Goal: Transaction & Acquisition: Download file/media

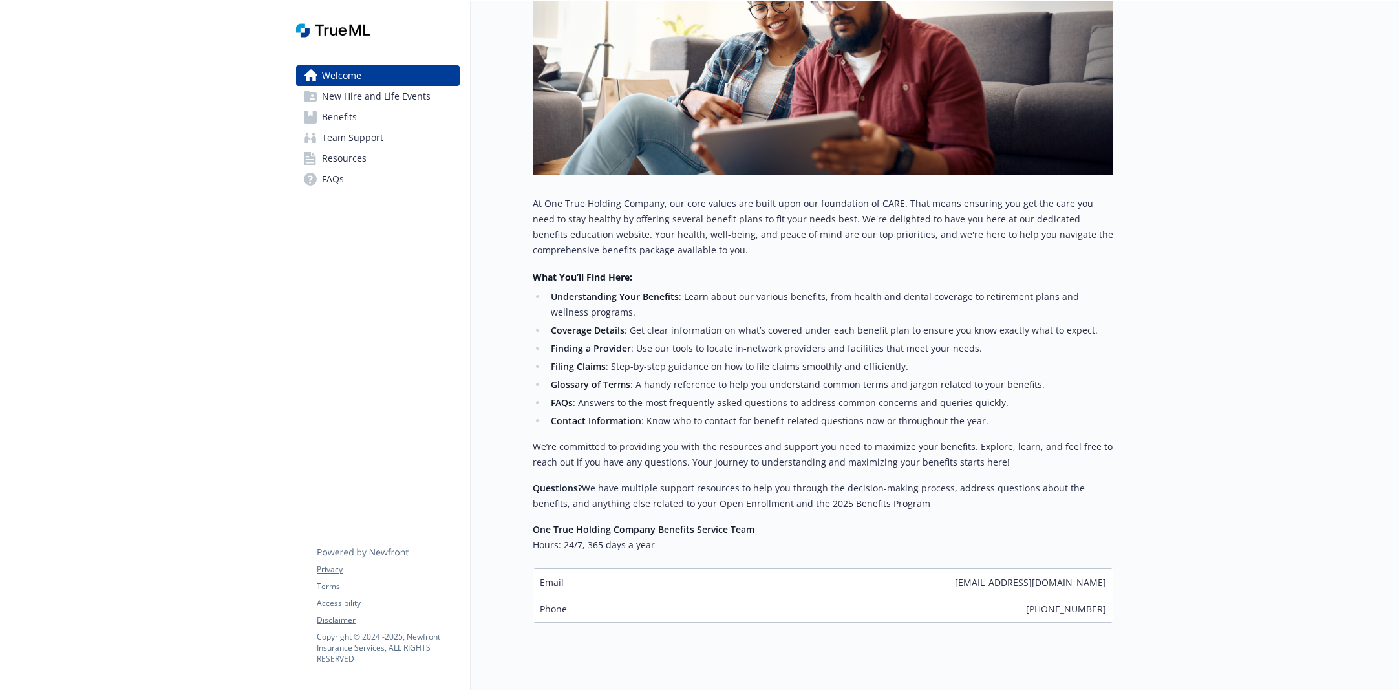
scroll to position [251, 0]
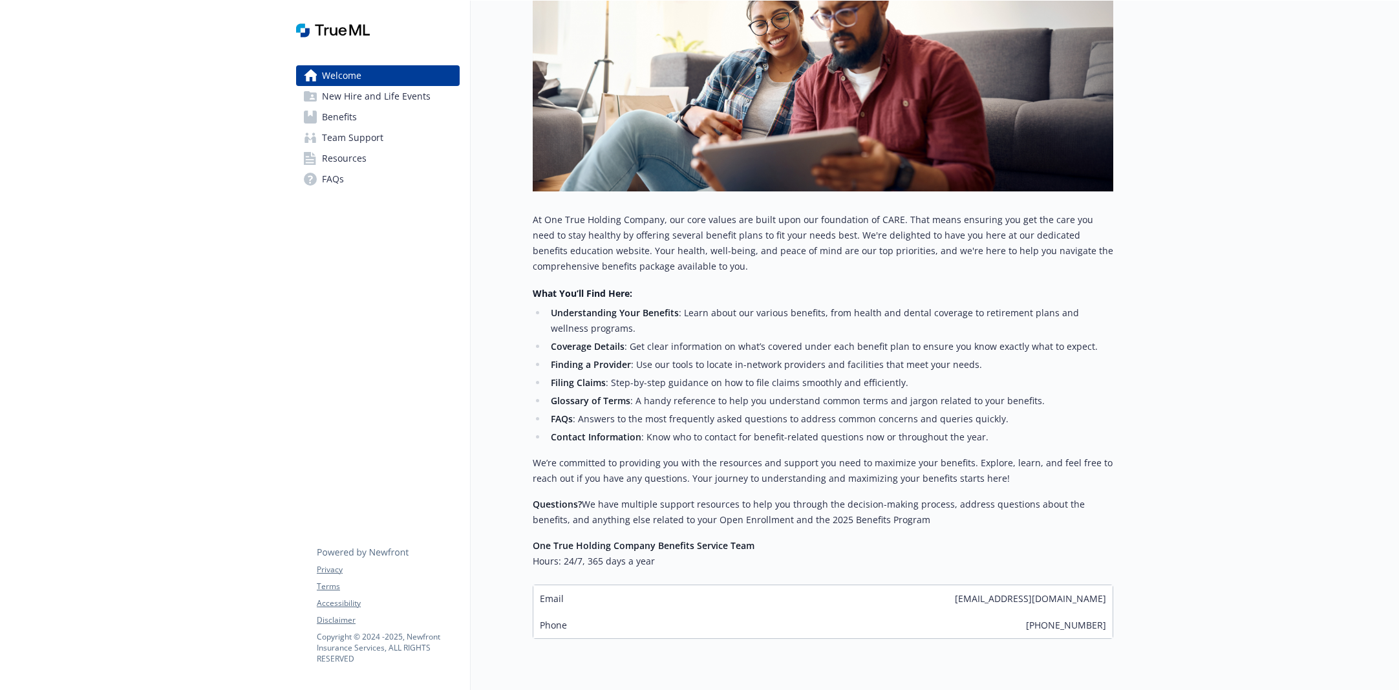
click at [352, 119] on span "Benefits" at bounding box center [339, 117] width 35 height 21
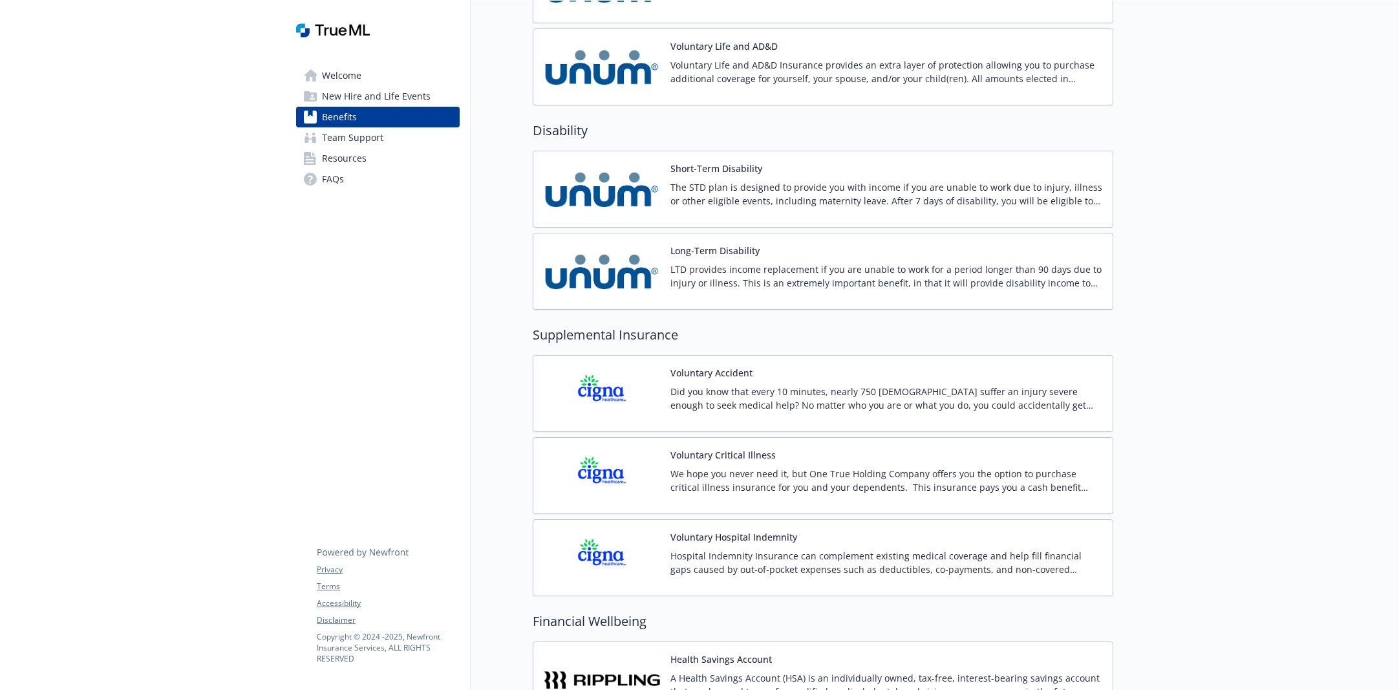
scroll to position [1802, 0]
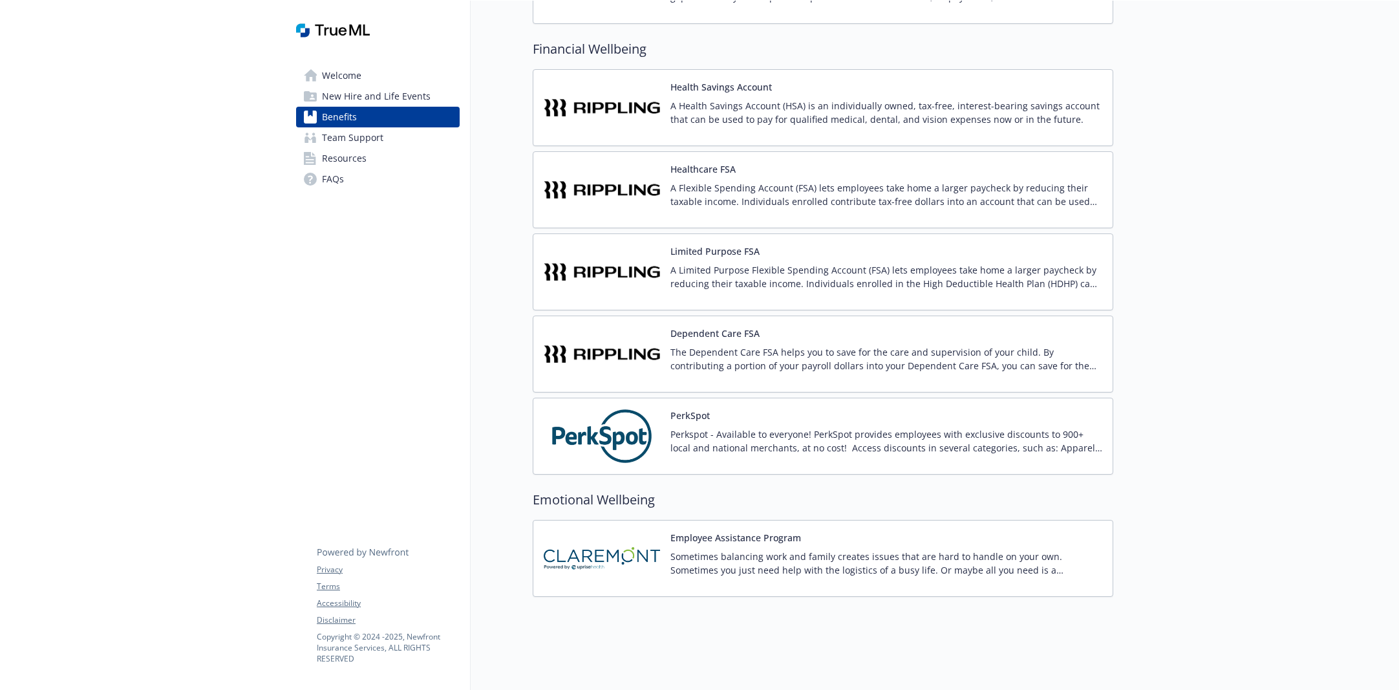
click at [718, 534] on div "Employee Assistance Program" at bounding box center [886, 558] width 432 height 55
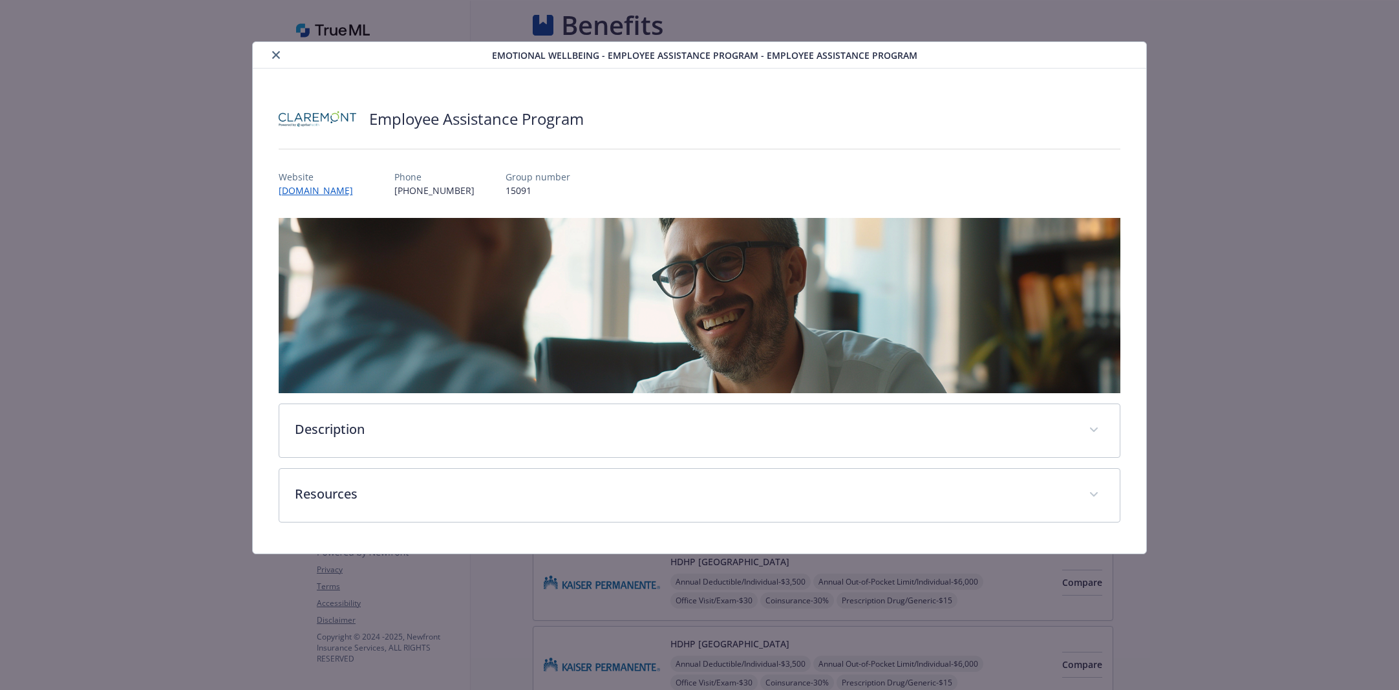
scroll to position [1802, 0]
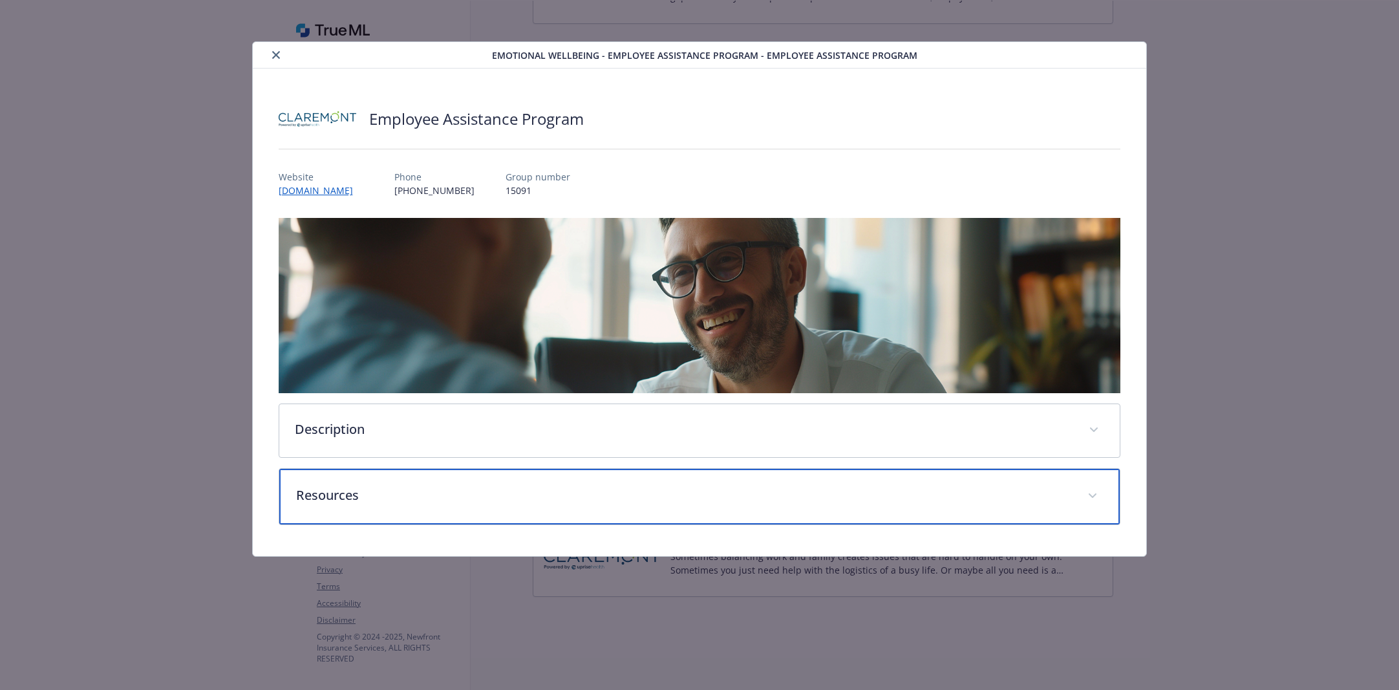
click at [355, 492] on p "Resources" at bounding box center [684, 494] width 776 height 19
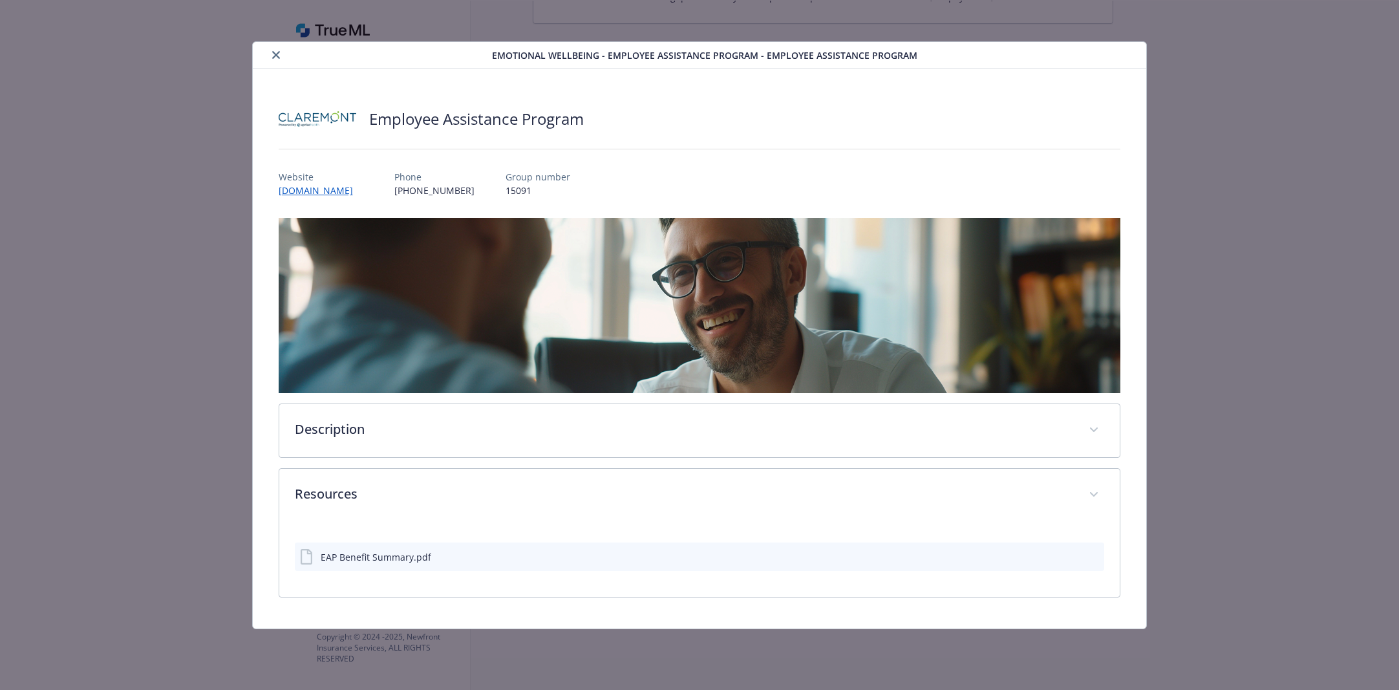
click at [1072, 559] on icon "download file" at bounding box center [1070, 556] width 10 height 10
